Goal: Information Seeking & Learning: Learn about a topic

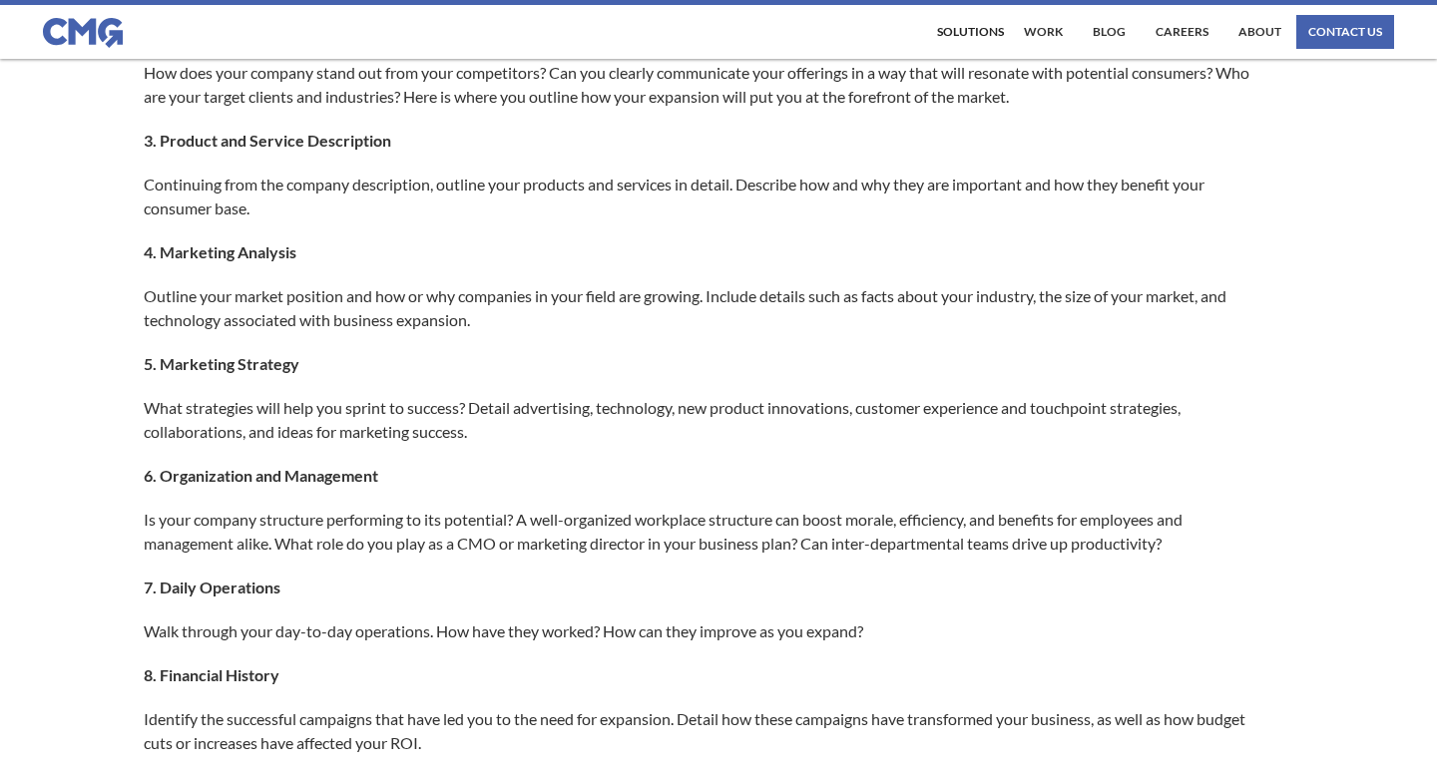
scroll to position [1103, 0]
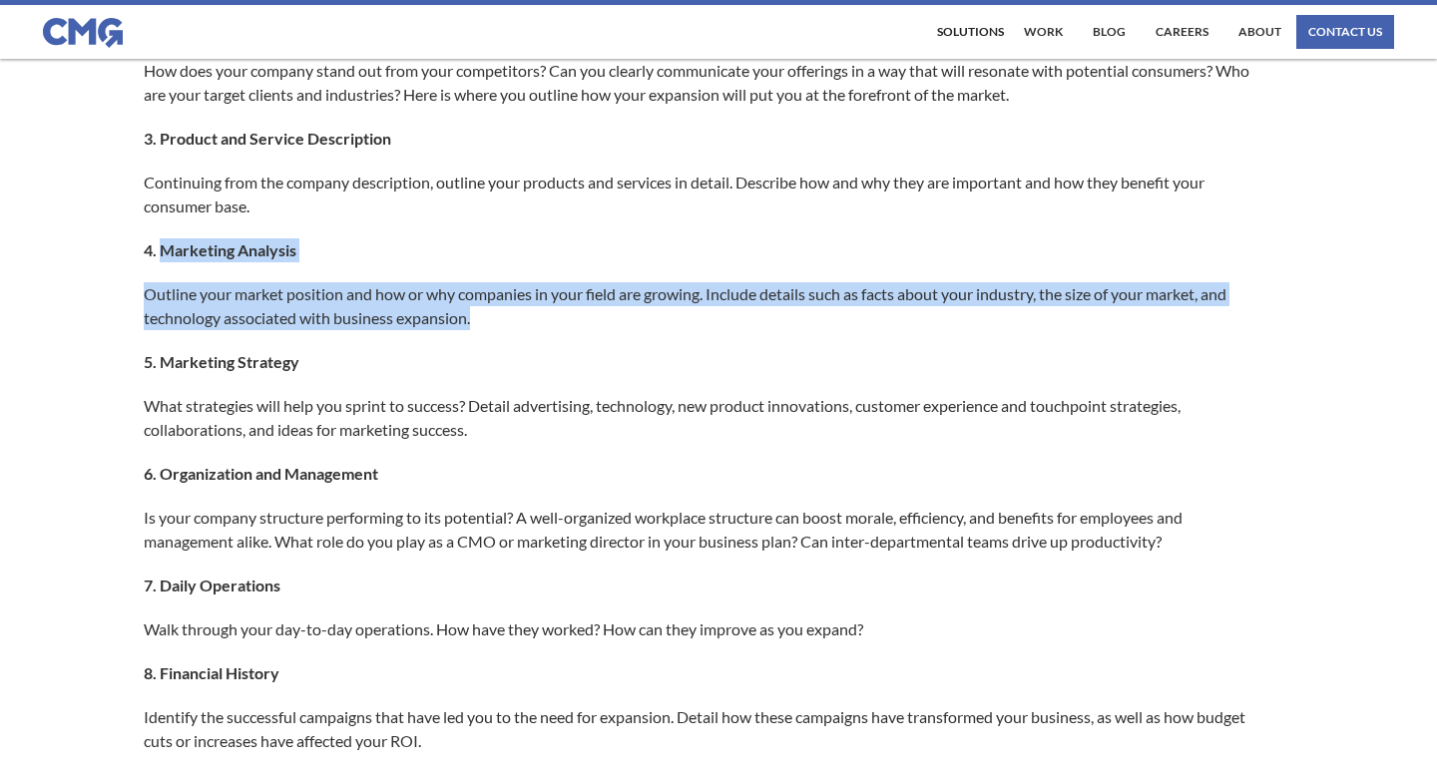
drag, startPoint x: 162, startPoint y: 249, endPoint x: 495, endPoint y: 324, distance: 341.5
click at [495, 324] on div "Successful businesses need forward-thinking solutions to ensure measurable grow…" at bounding box center [718, 561] width 1149 height 2413
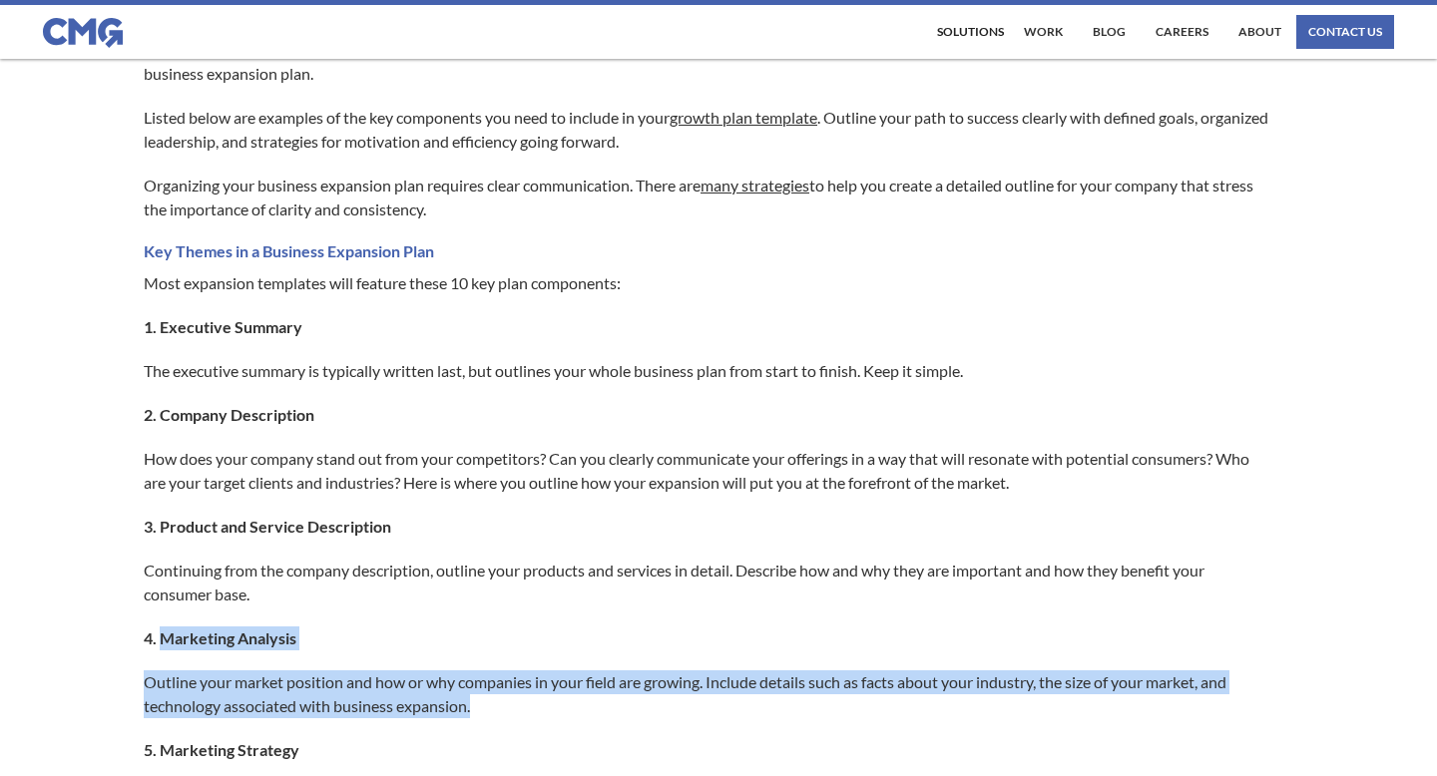
scroll to position [720, 0]
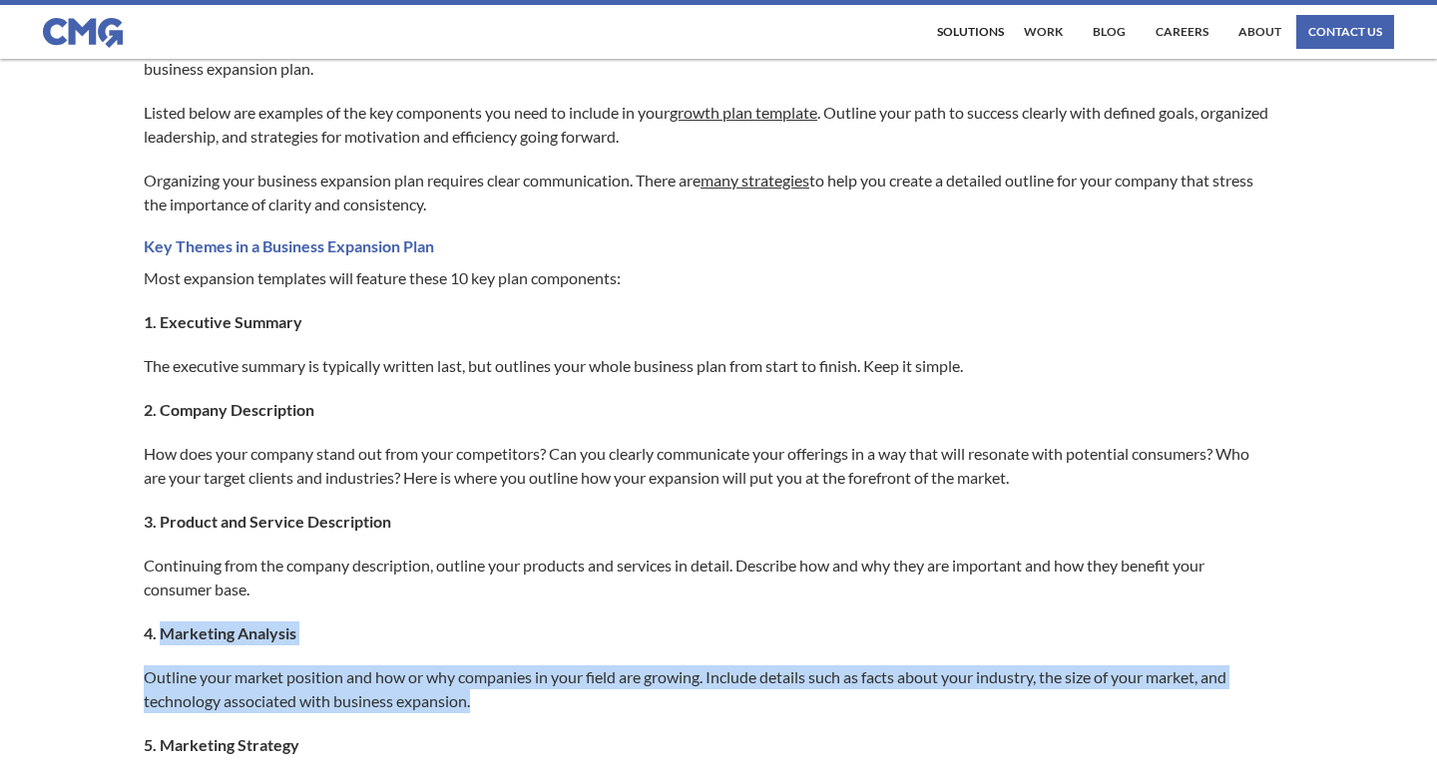
click at [200, 638] on strong "4. Marketing Analysis" at bounding box center [220, 632] width 153 height 19
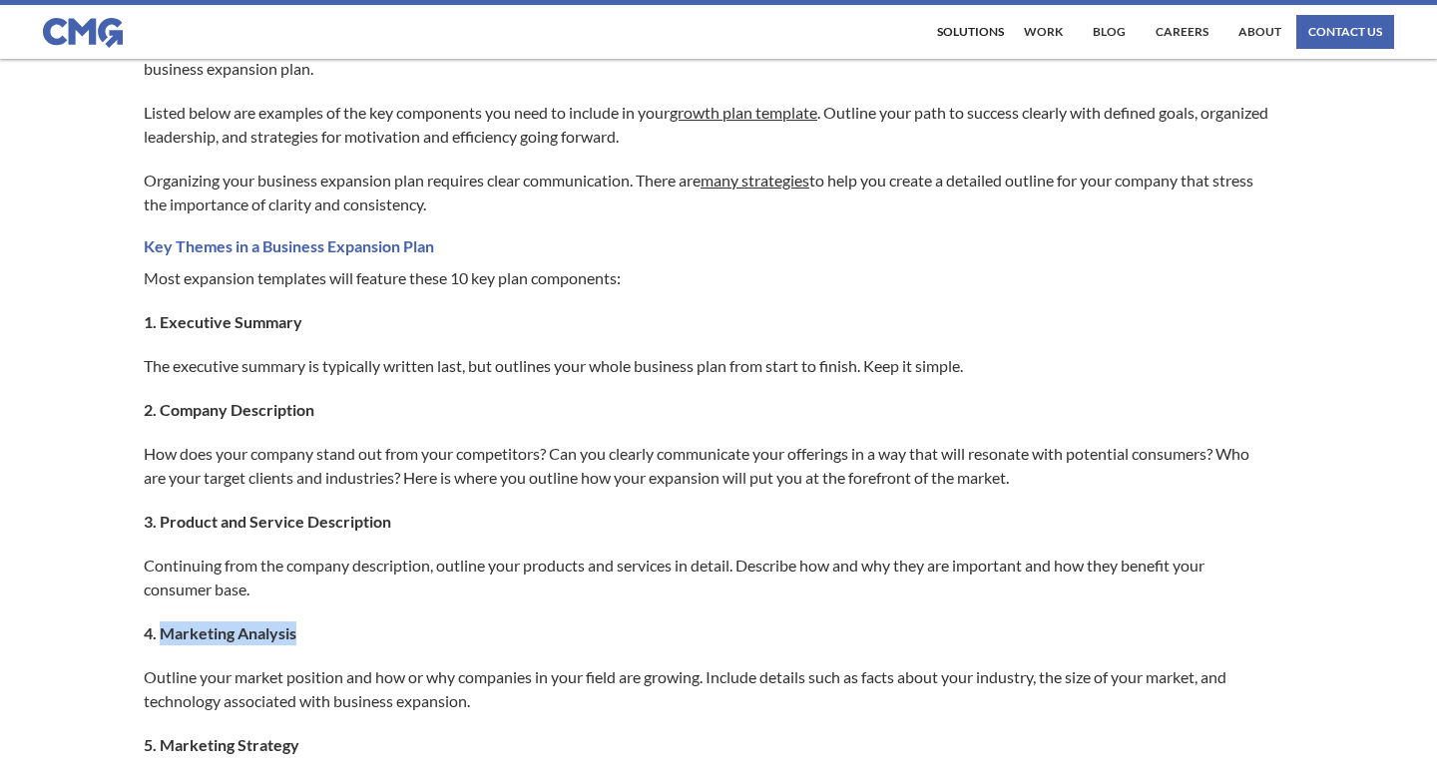
drag, startPoint x: 164, startPoint y: 631, endPoint x: 300, endPoint y: 631, distance: 136.7
click at [300, 631] on p "4. Marketing Analysis" at bounding box center [708, 633] width 1129 height 24
copy strong "Marketing Analysis"
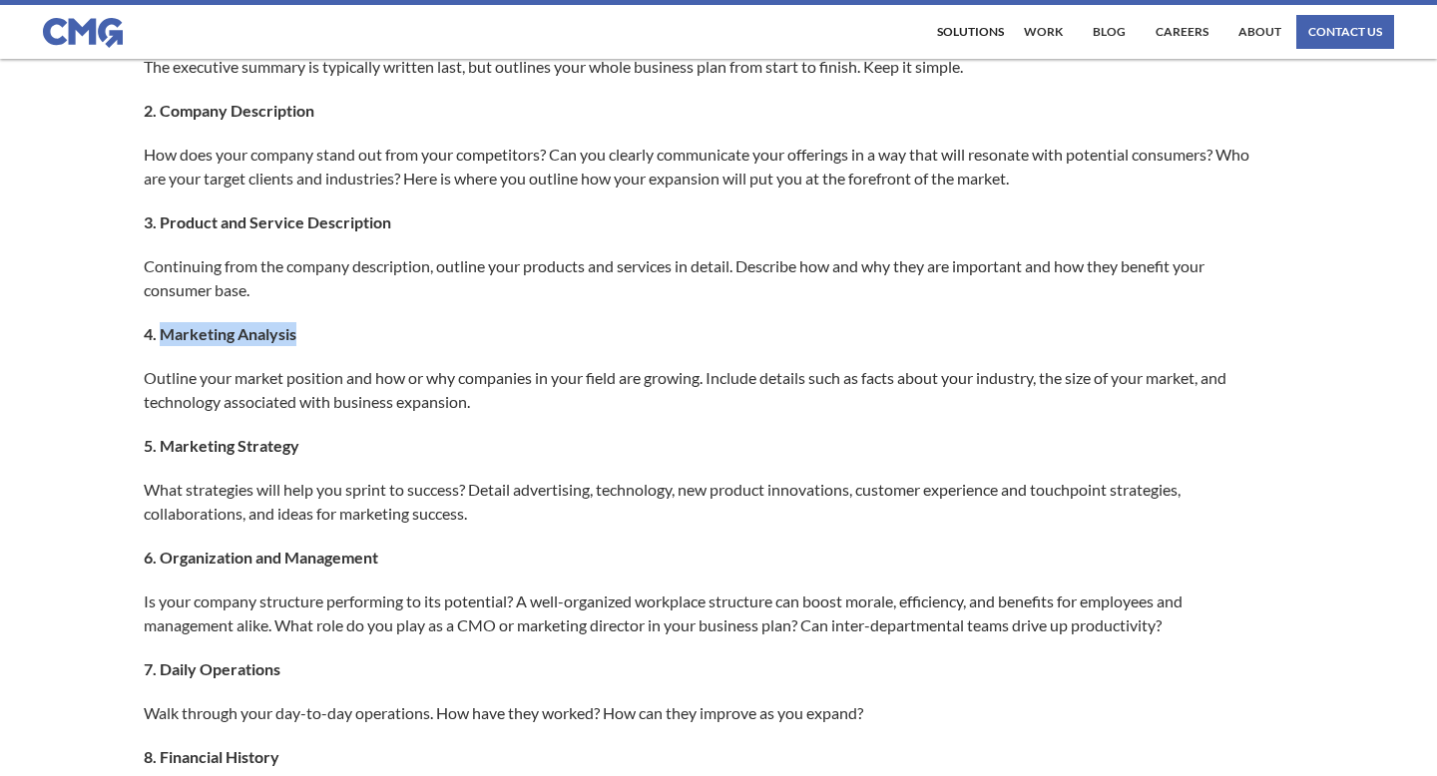
scroll to position [1019, 0]
click at [162, 335] on strong "4. Marketing Analysis" at bounding box center [220, 334] width 153 height 19
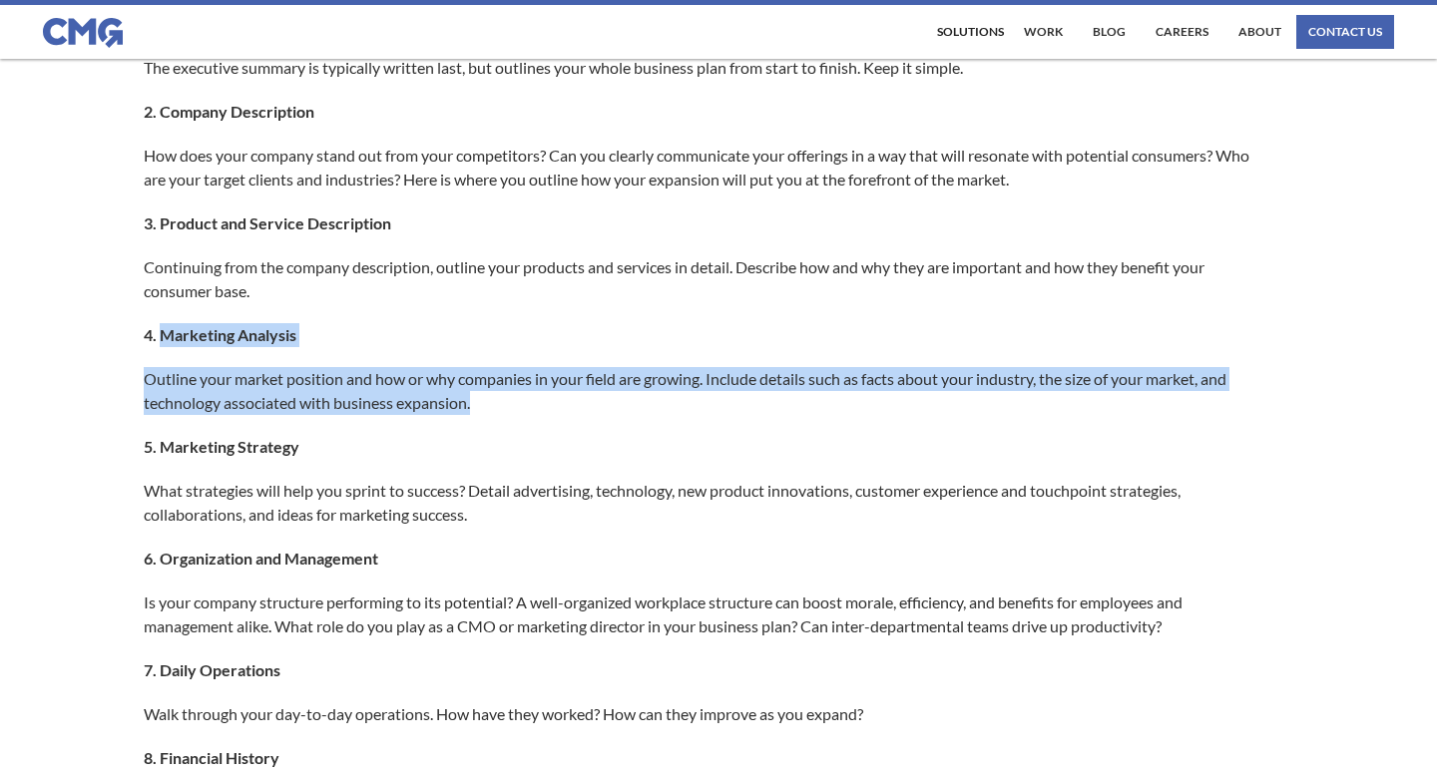
drag, startPoint x: 162, startPoint y: 335, endPoint x: 477, endPoint y: 410, distance: 324.0
click at [477, 410] on div "Successful businesses need forward-thinking solutions to ensure measurable grow…" at bounding box center [718, 645] width 1149 height 2413
copy div "Marketing Analysis Outline your market position and how or why companies in you…"
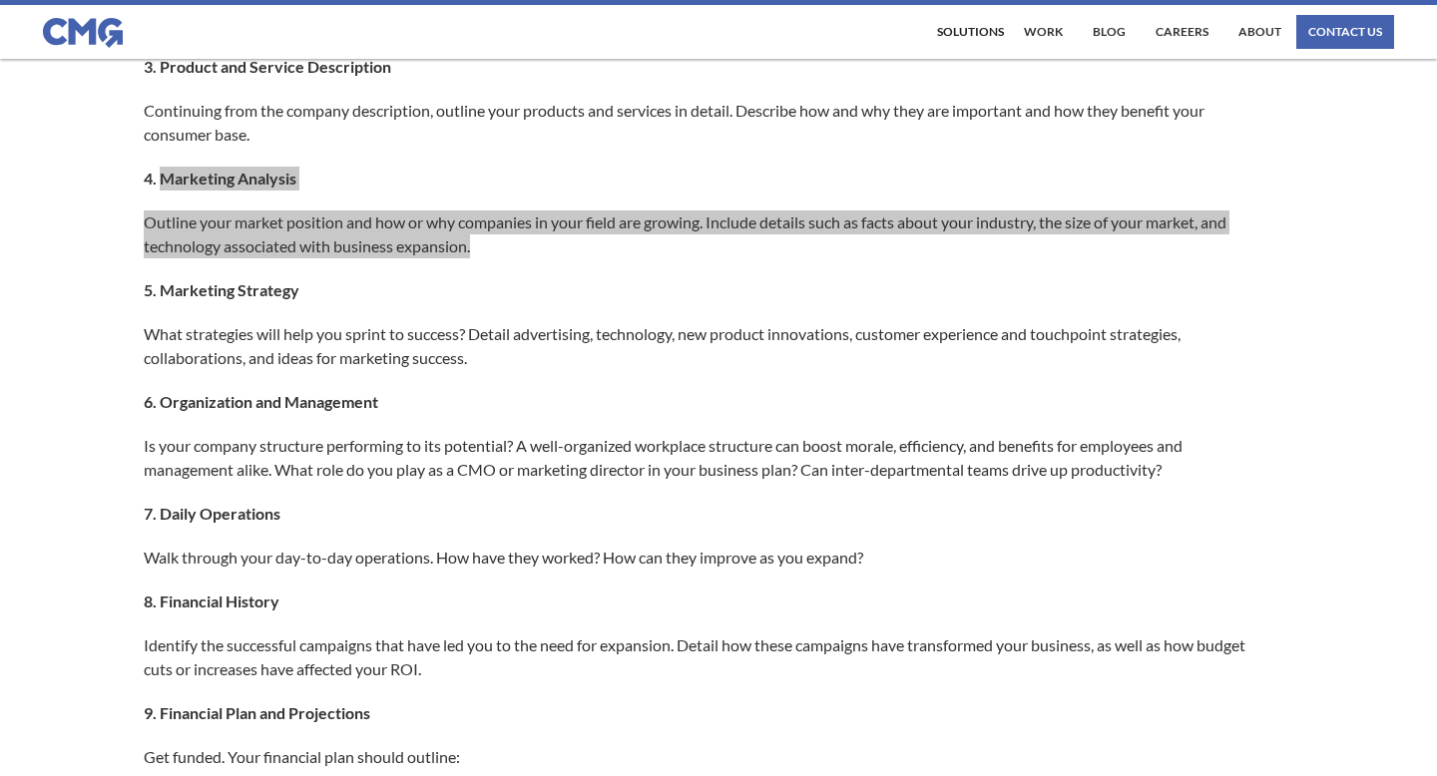
scroll to position [1332, 0]
